Goal: Navigation & Orientation: Find specific page/section

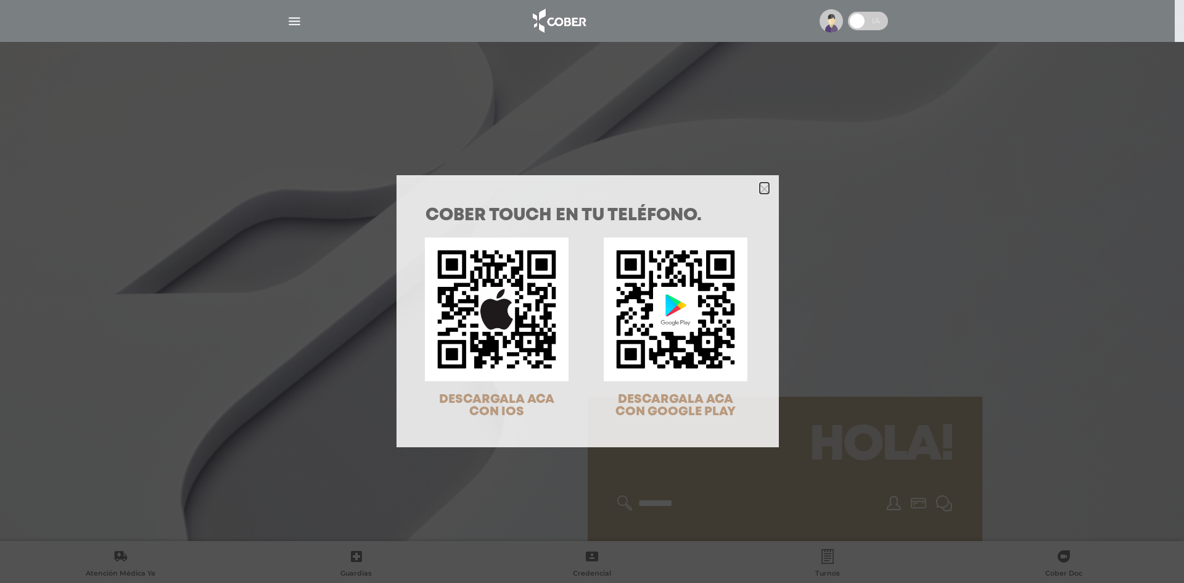
click at [760, 188] on icon "Close" at bounding box center [764, 188] width 9 height 9
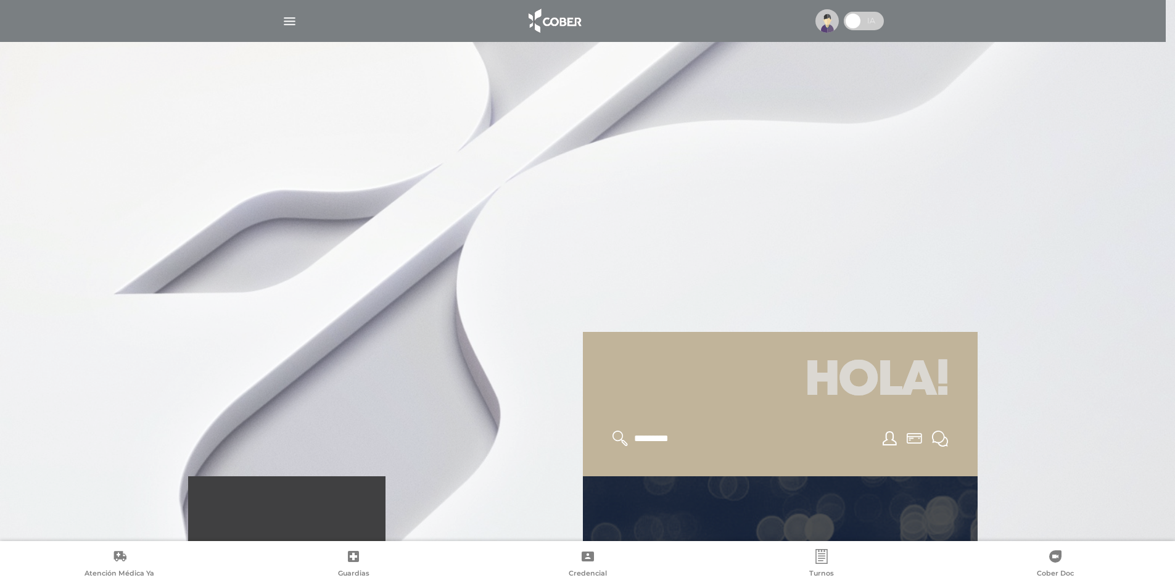
scroll to position [123, 0]
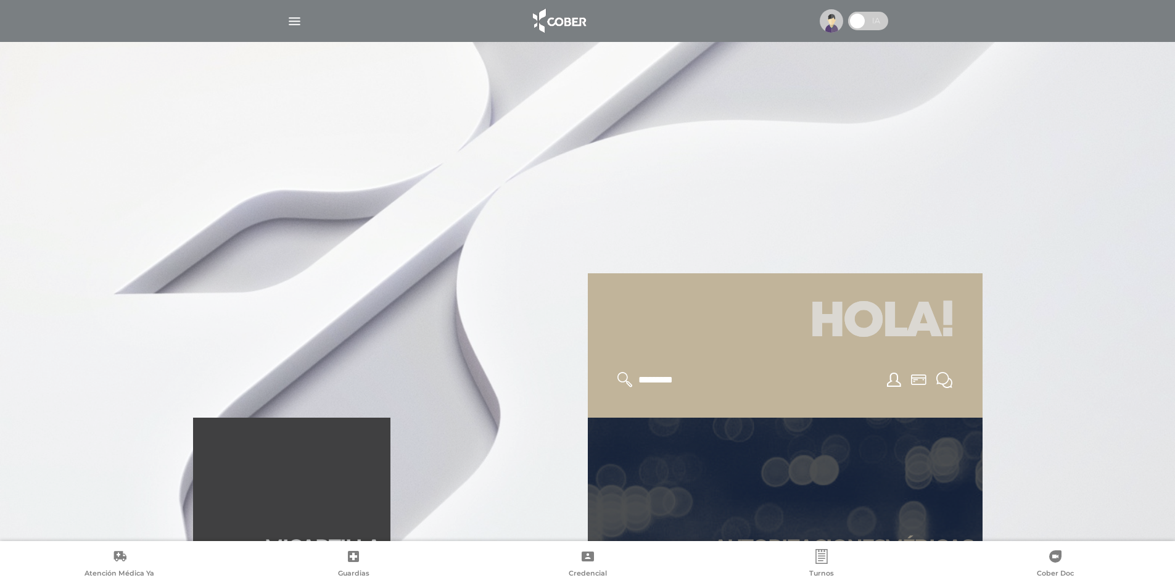
click at [764, 479] on link "Autori zaciones médicas" at bounding box center [785, 492] width 395 height 148
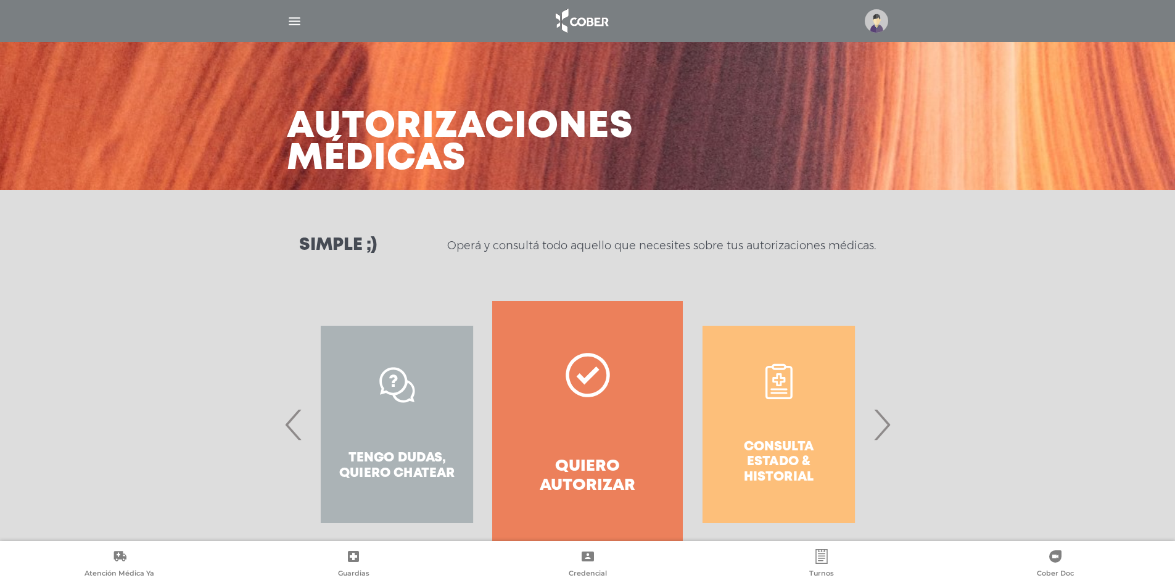
click at [881, 432] on span "›" at bounding box center [882, 424] width 24 height 67
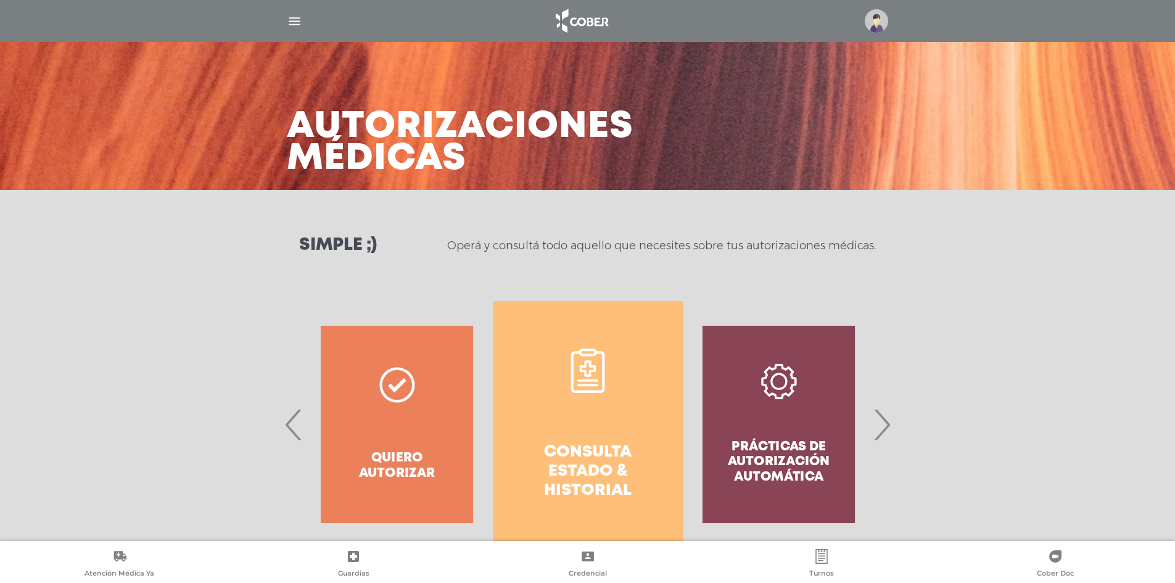
click at [584, 439] on link "Consulta estado & historial" at bounding box center [588, 424] width 191 height 247
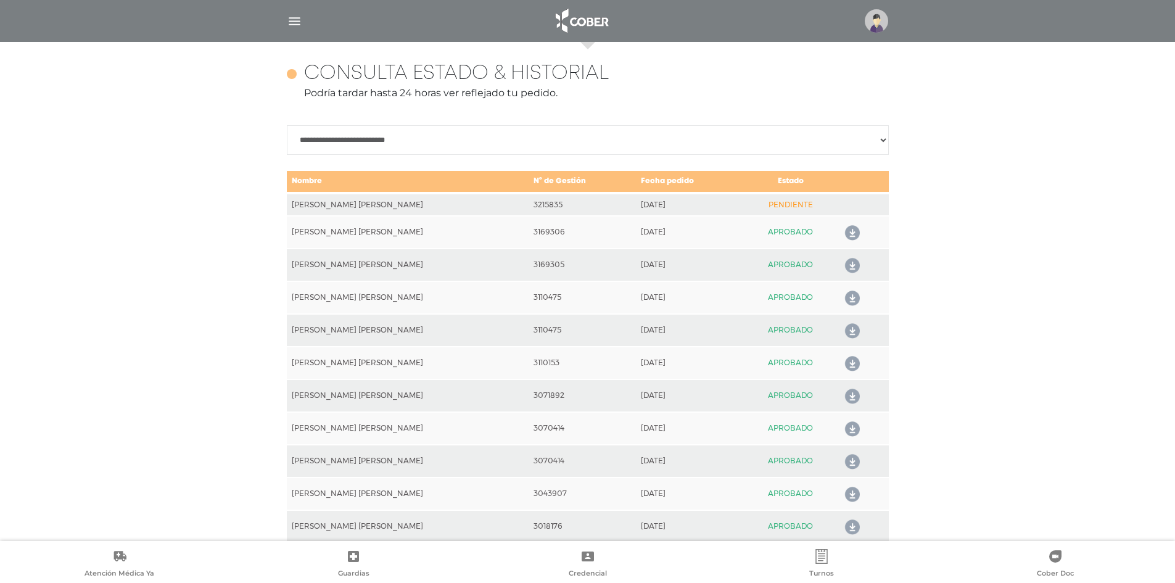
scroll to position [548, 0]
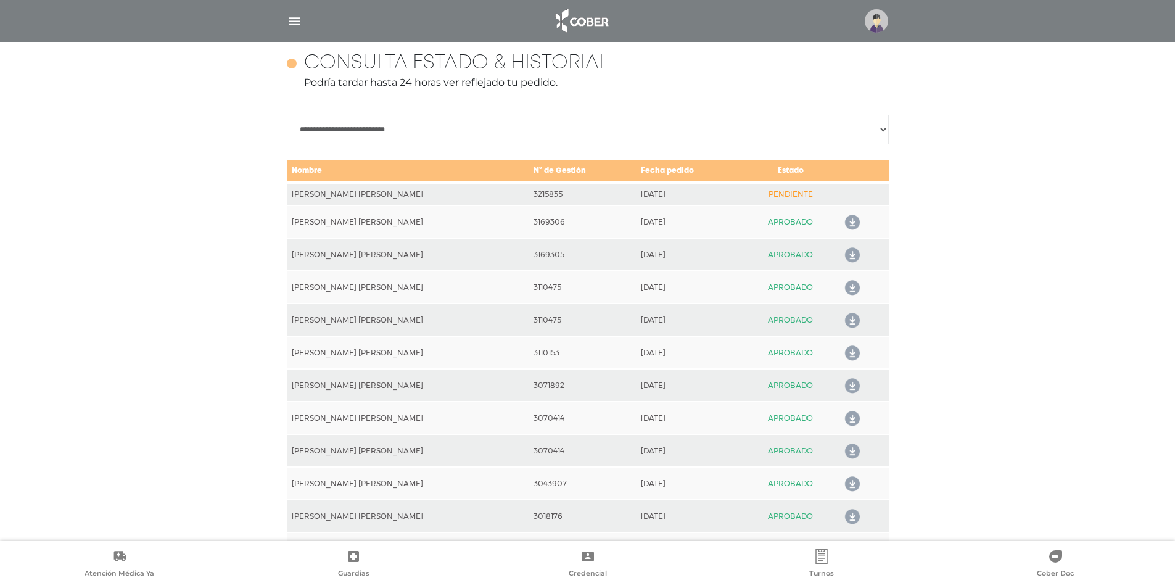
drag, startPoint x: 1096, startPoint y: 88, endPoint x: 1050, endPoint y: 19, distance: 82.6
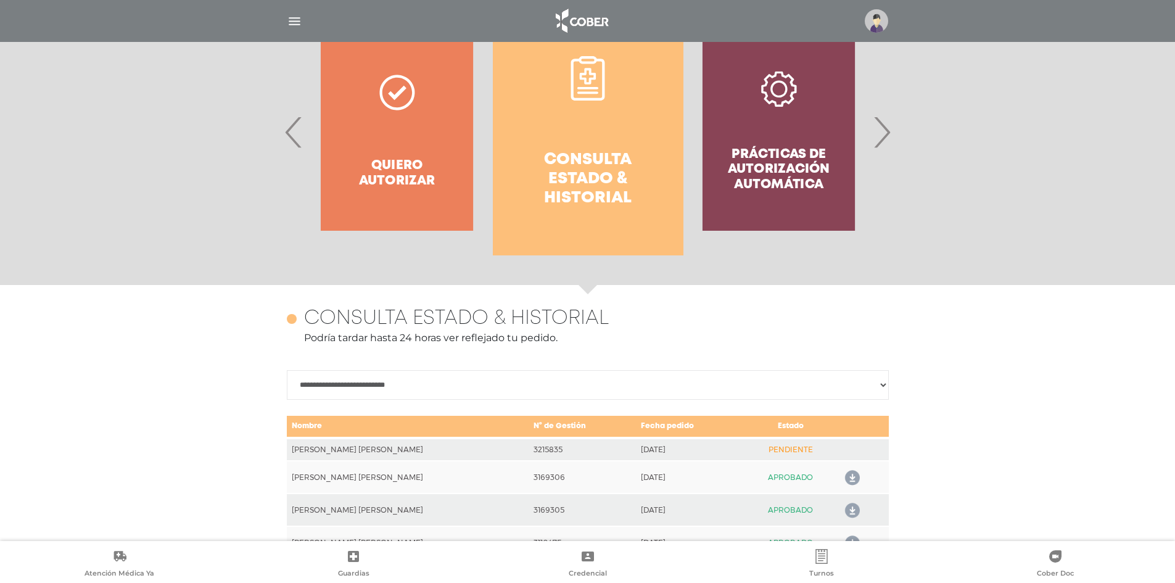
scroll to position [116, 0]
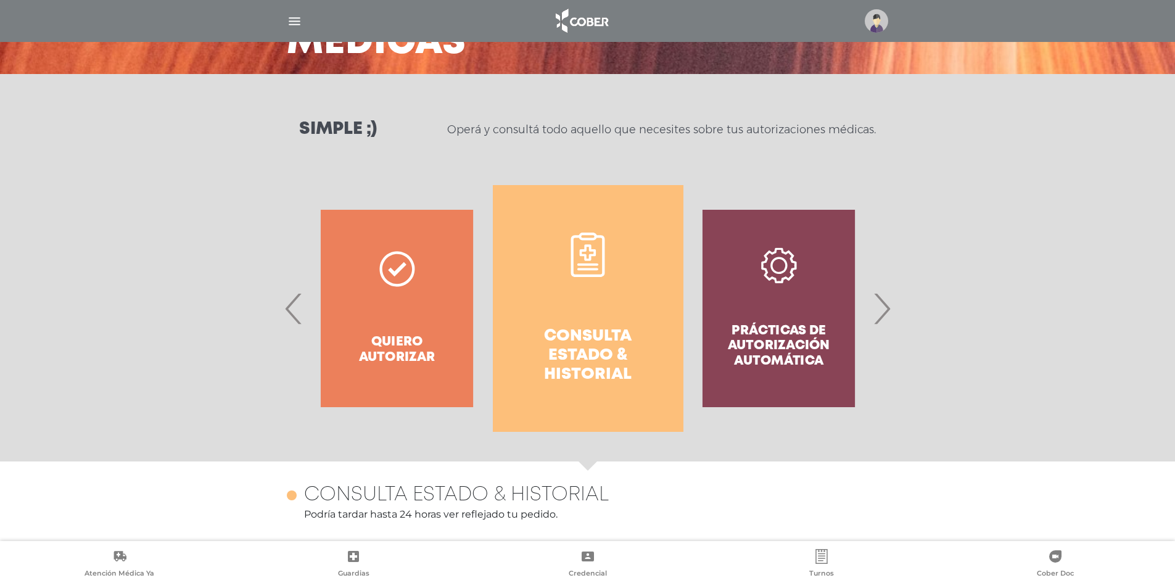
click at [301, 17] on img "button" at bounding box center [294, 21] width 15 height 15
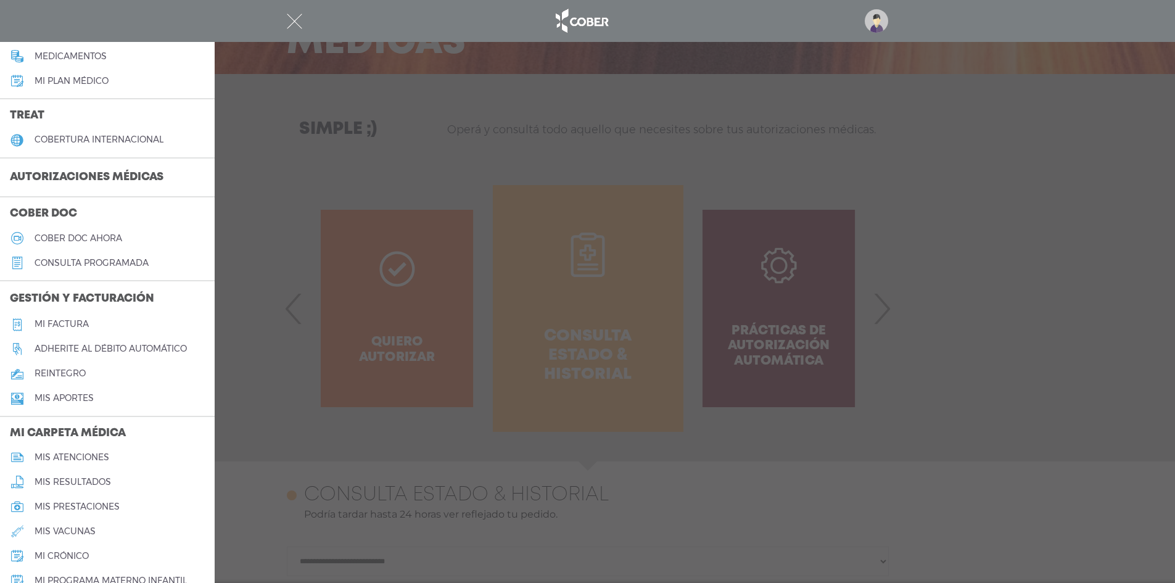
scroll to position [0, 0]
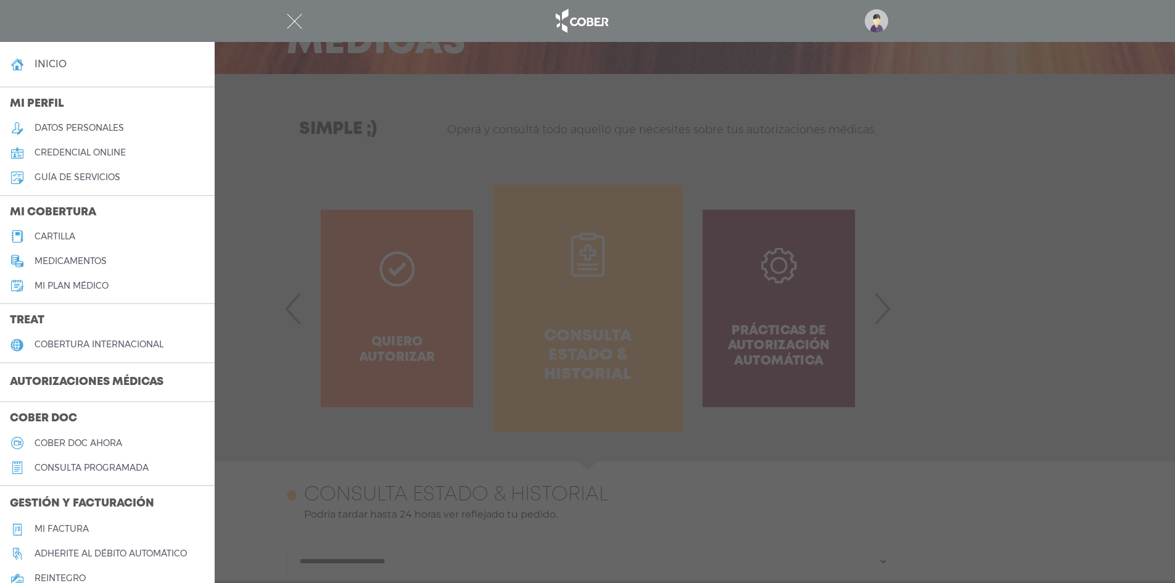
click at [60, 64] on h4 "inicio" at bounding box center [51, 64] width 32 height 12
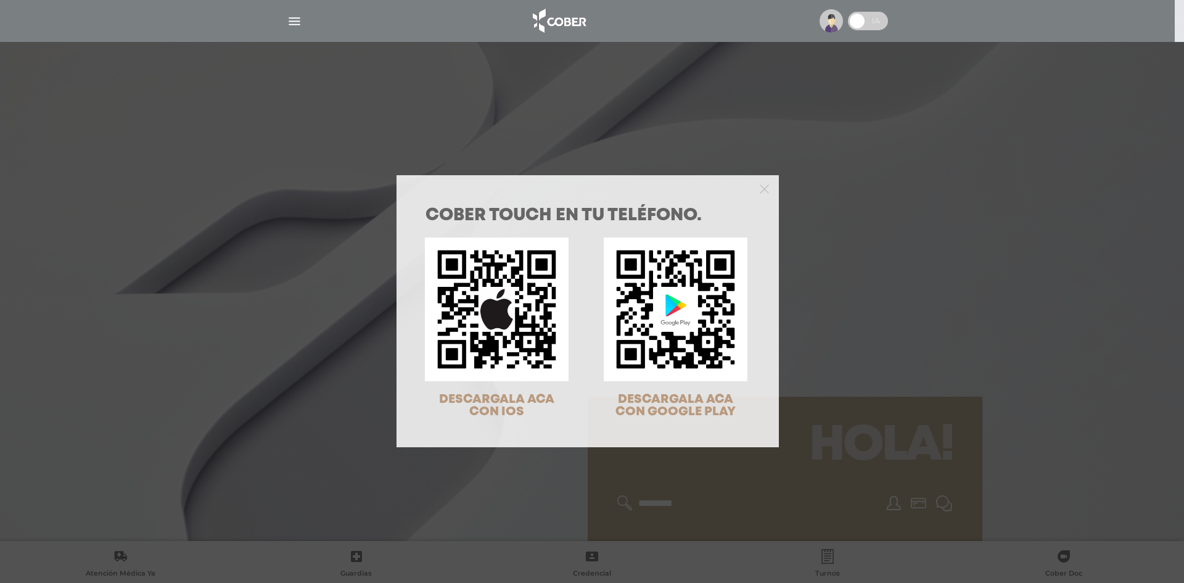
click at [764, 189] on div at bounding box center [588, 187] width 382 height 25
click at [761, 188] on polygon "Close" at bounding box center [764, 188] width 9 height 9
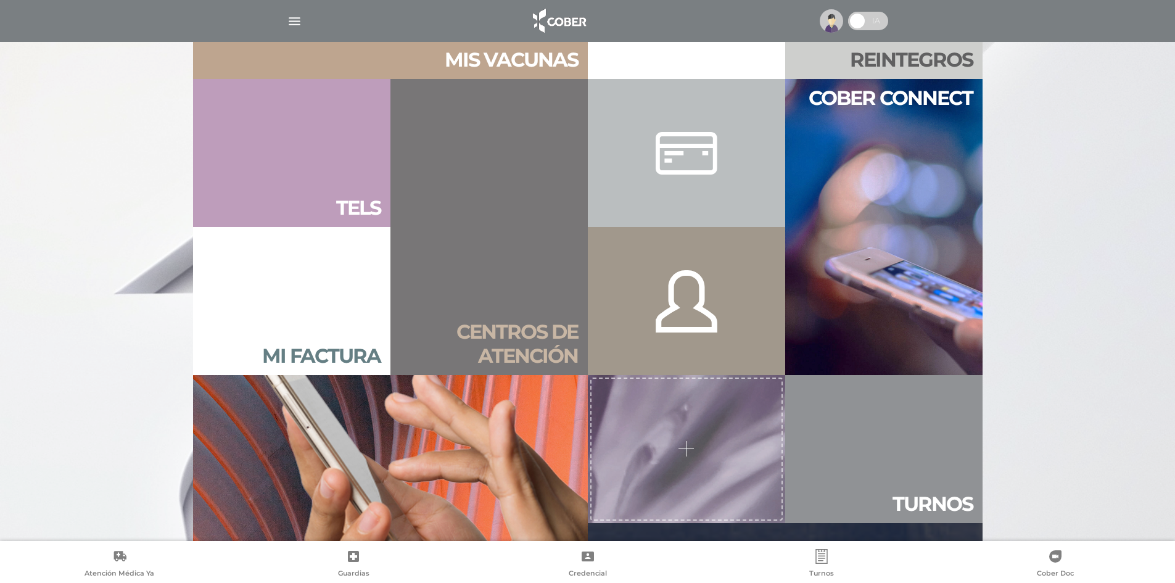
scroll to position [925, 0]
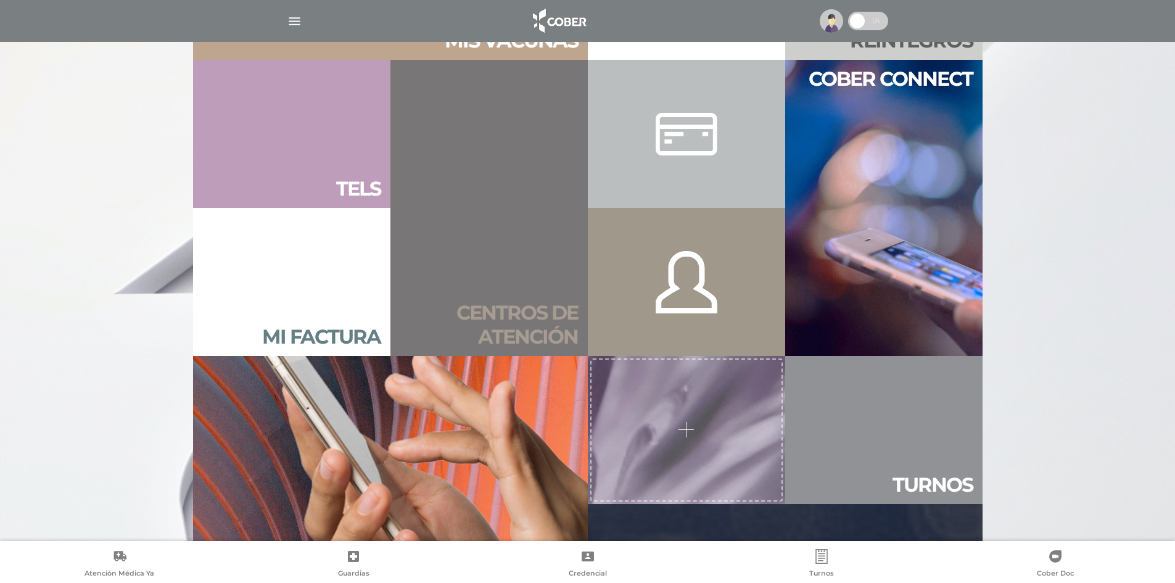
click at [445, 256] on link "Centros de atención" at bounding box center [489, 208] width 197 height 296
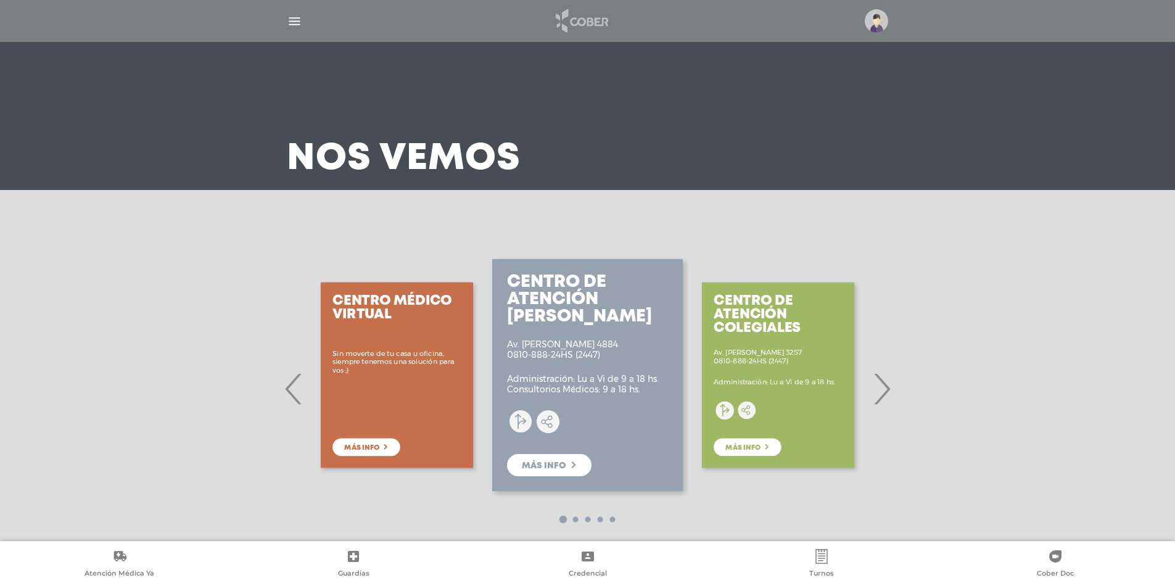
click at [571, 29] on img at bounding box center [581, 21] width 65 height 30
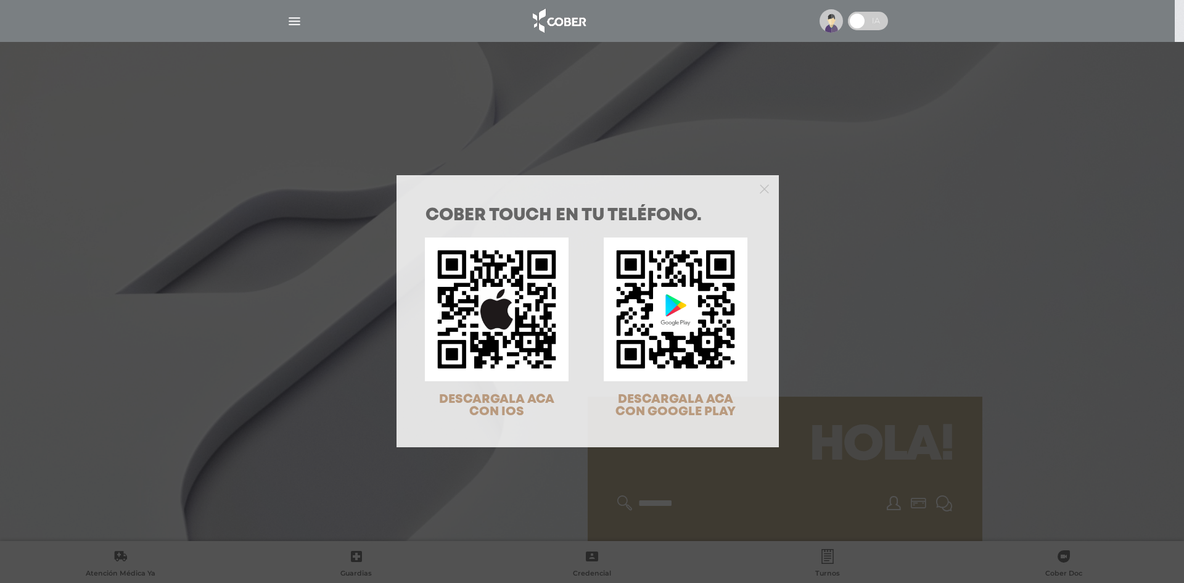
scroll to position [39, 0]
click at [760, 187] on icon "Close" at bounding box center [764, 188] width 9 height 9
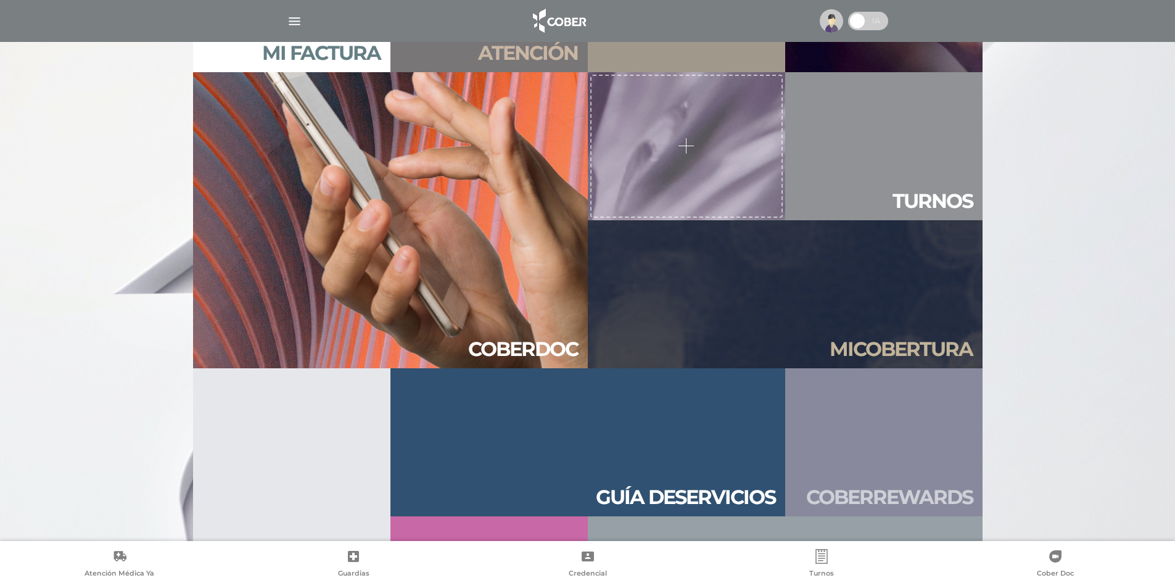
scroll to position [1333, 0]
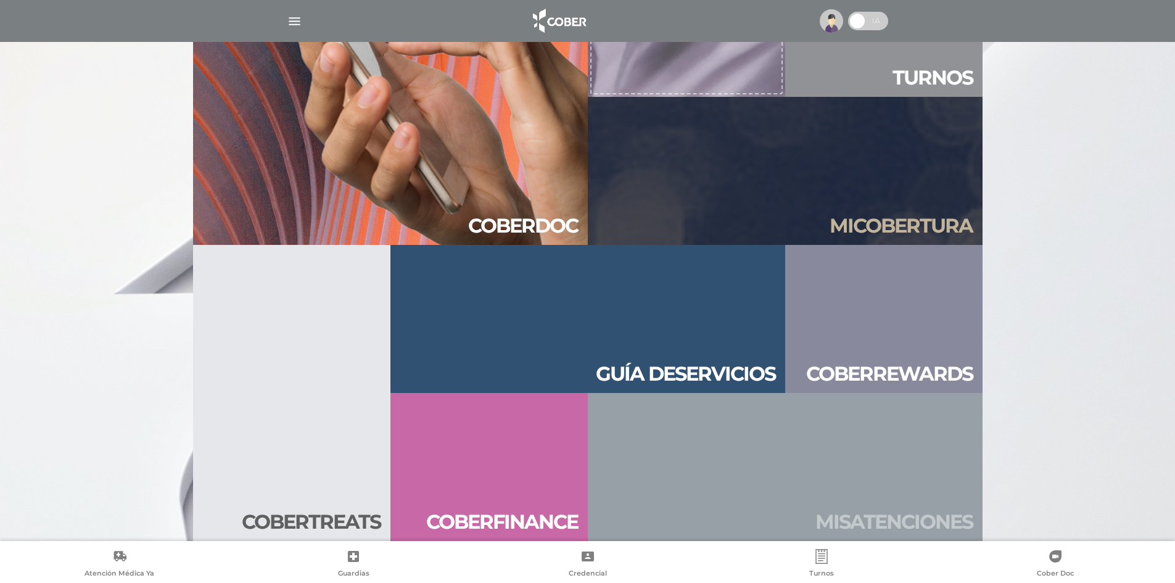
click at [914, 436] on link "Mis aten ciones" at bounding box center [785, 467] width 395 height 148
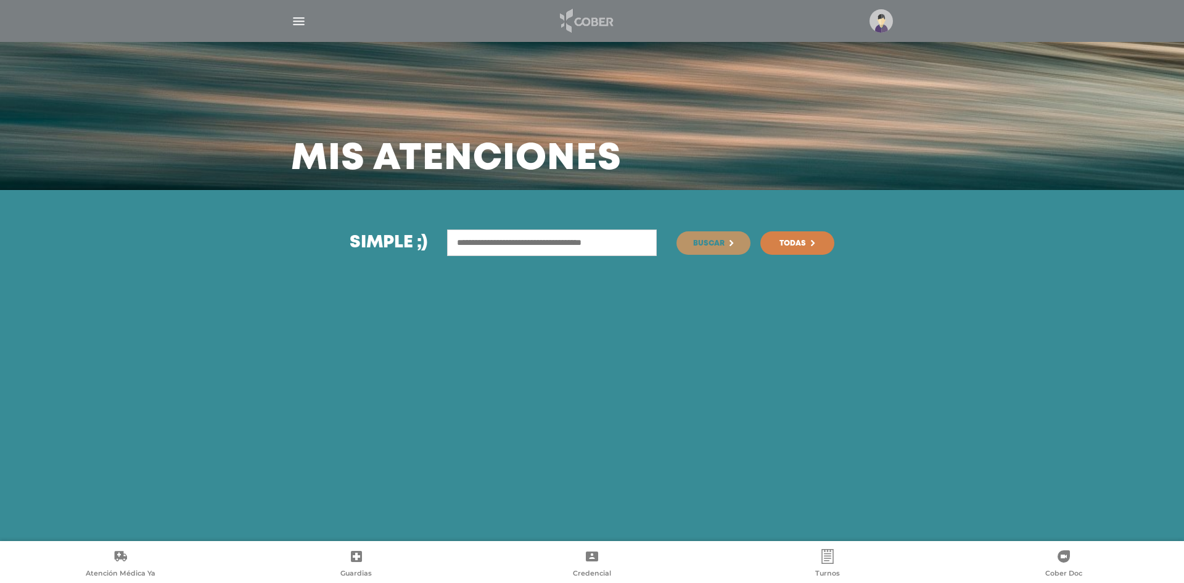
click at [582, 27] on img at bounding box center [585, 21] width 65 height 30
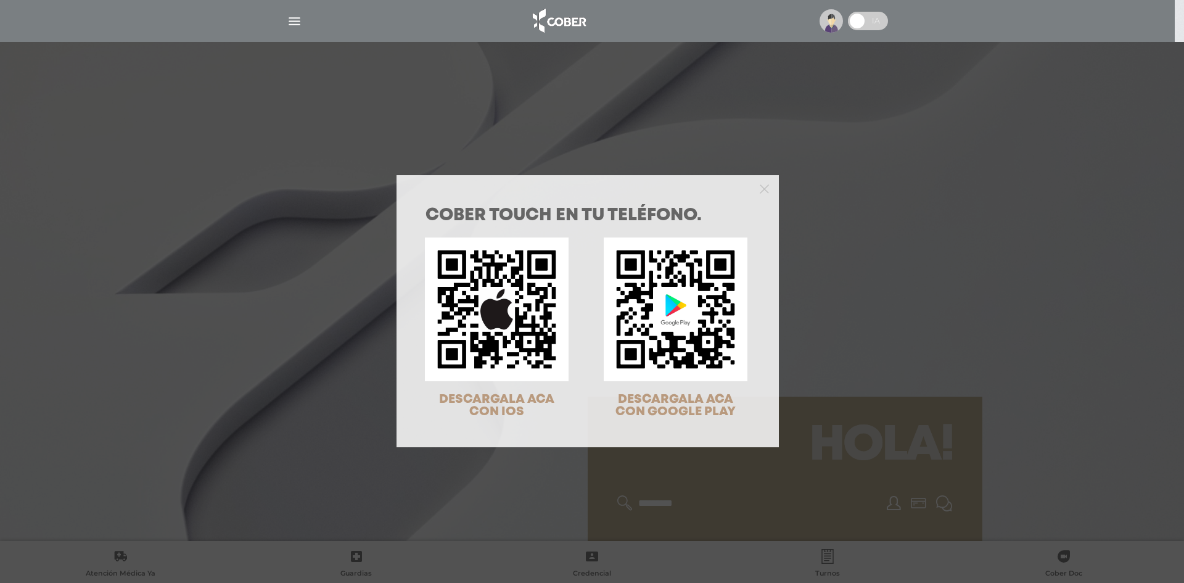
click at [754, 188] on div at bounding box center [588, 187] width 382 height 25
click at [760, 189] on icon "Close" at bounding box center [764, 188] width 9 height 9
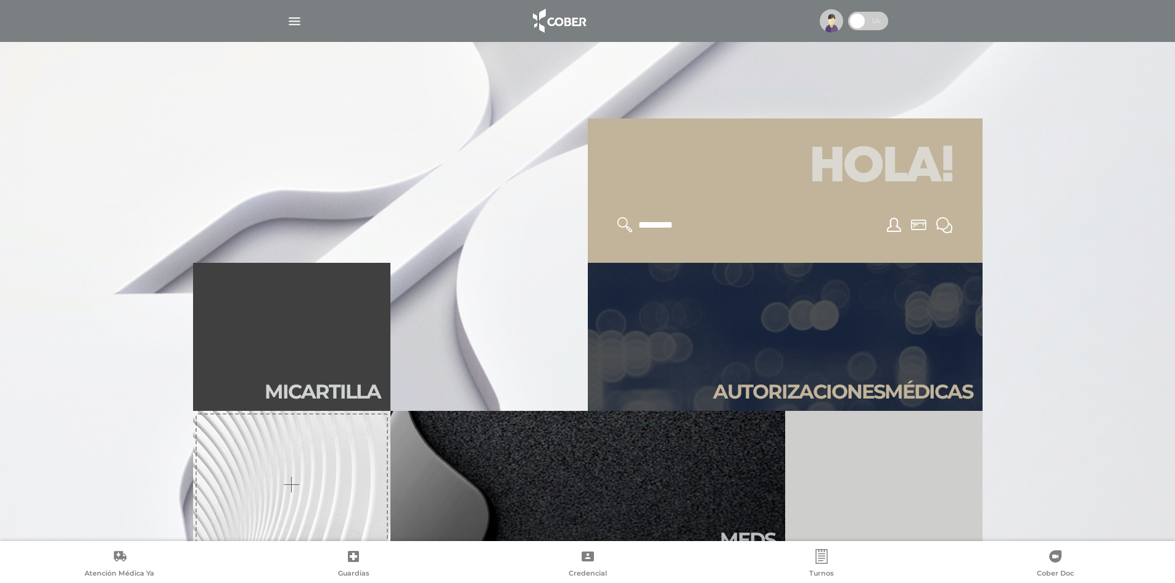
scroll to position [308, 0]
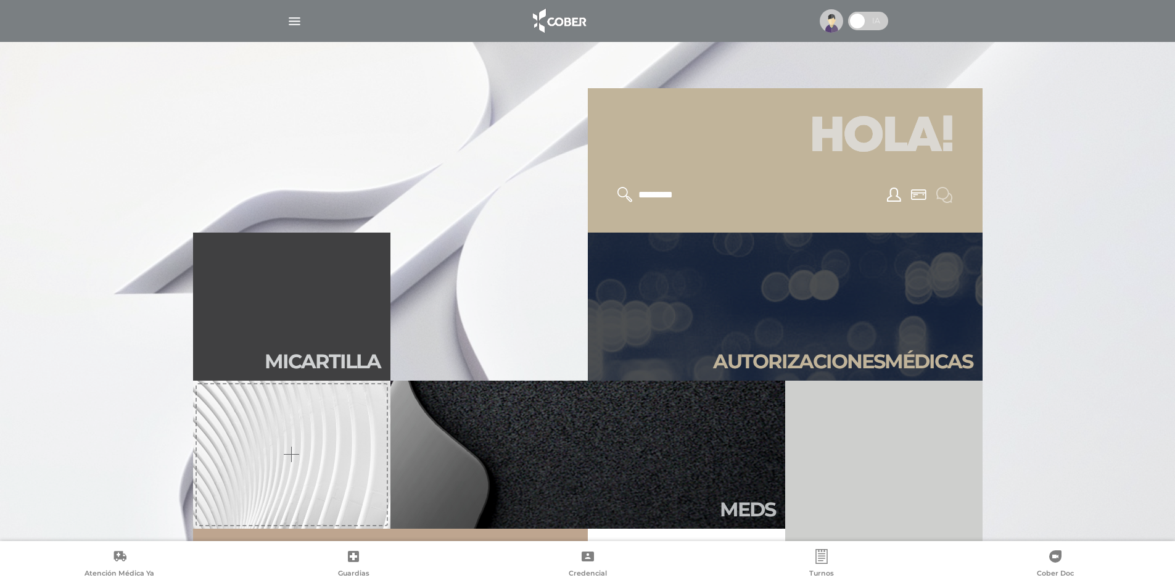
click at [948, 190] on icon at bounding box center [944, 195] width 16 height 16
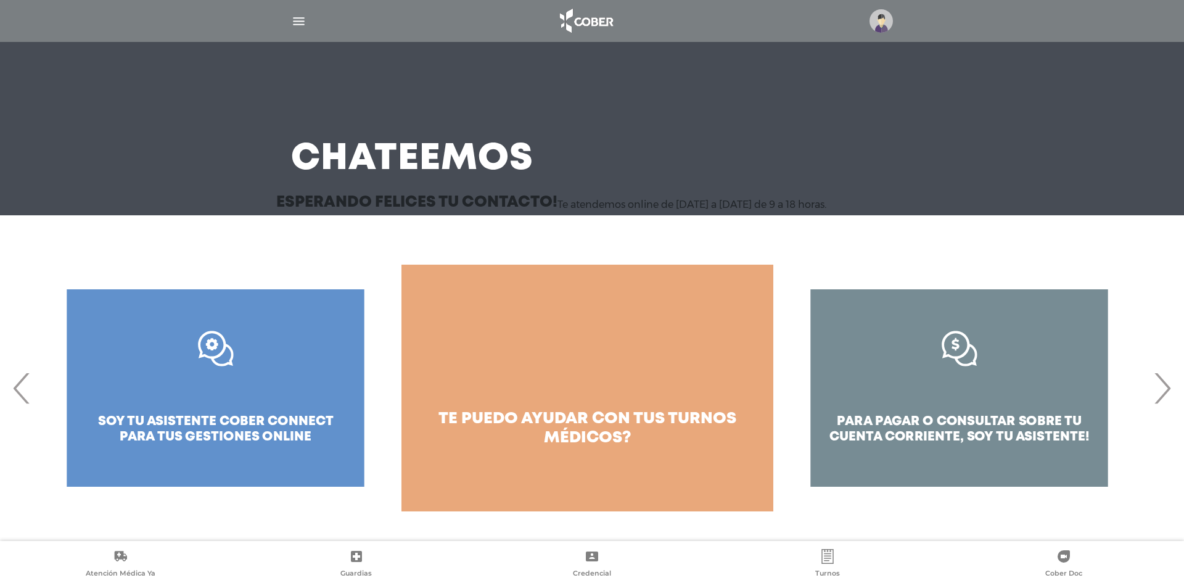
click at [1162, 399] on span "›" at bounding box center [1163, 388] width 24 height 67
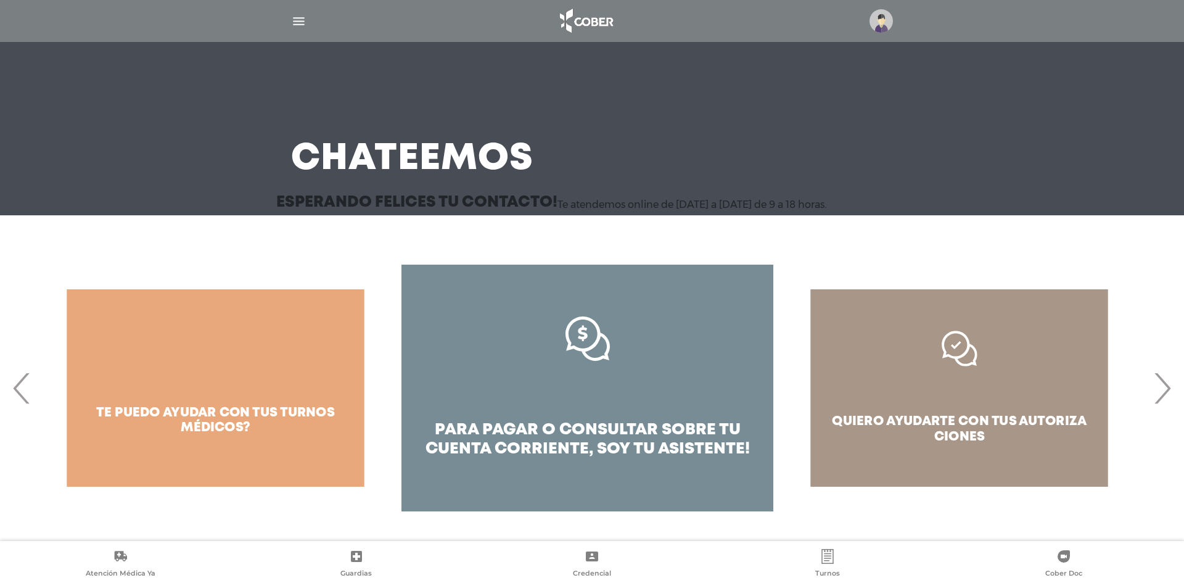
click at [1162, 399] on span "›" at bounding box center [1163, 388] width 24 height 67
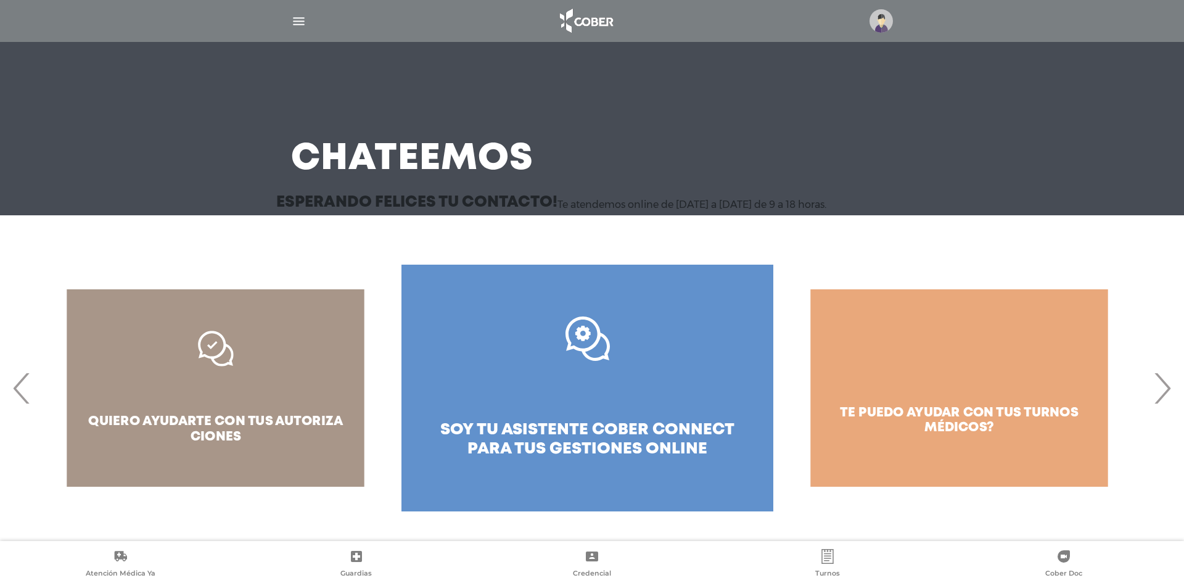
click at [262, 408] on div "quiero ayudarte con tus autoriza ciones" at bounding box center [216, 388] width 372 height 247
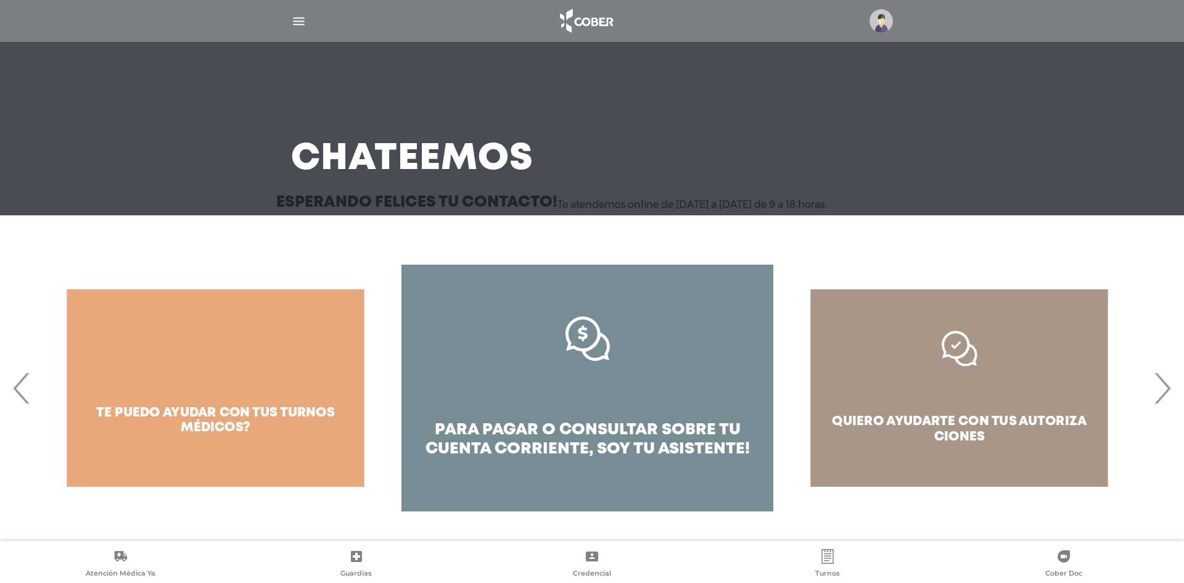
click at [1162, 392] on span "›" at bounding box center [1163, 388] width 24 height 67
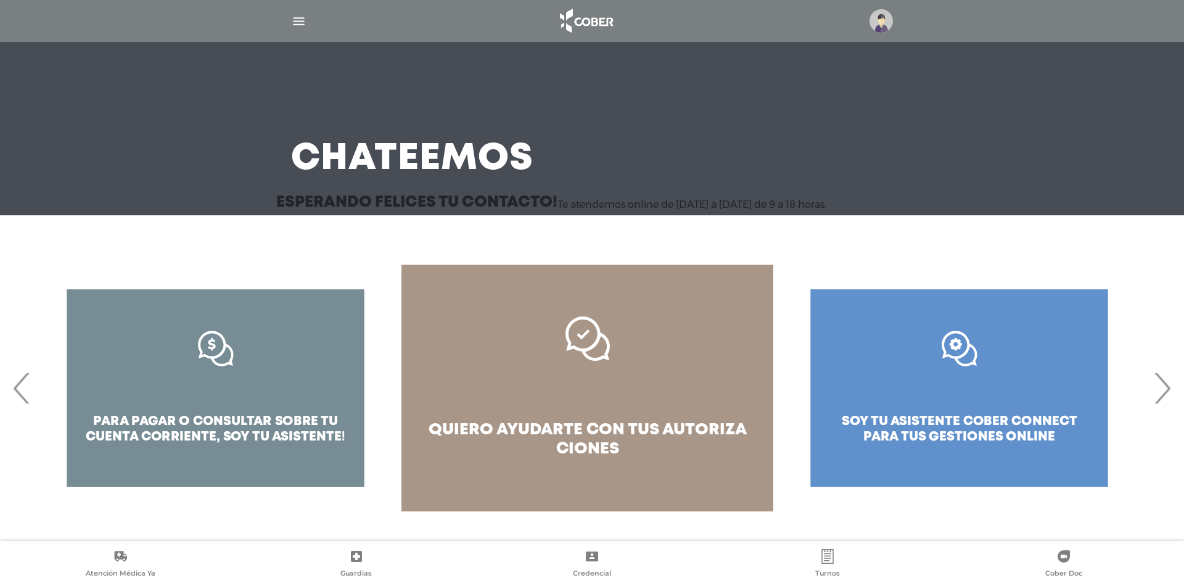
click at [599, 395] on link "quiero ayudarte con tus autoriza ciones" at bounding box center [588, 388] width 372 height 247
